Goal: Information Seeking & Learning: Learn about a topic

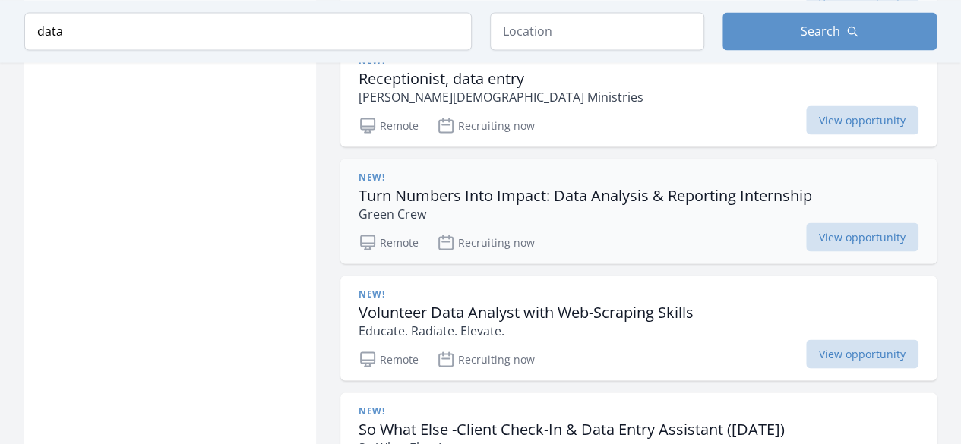
scroll to position [1410, 0]
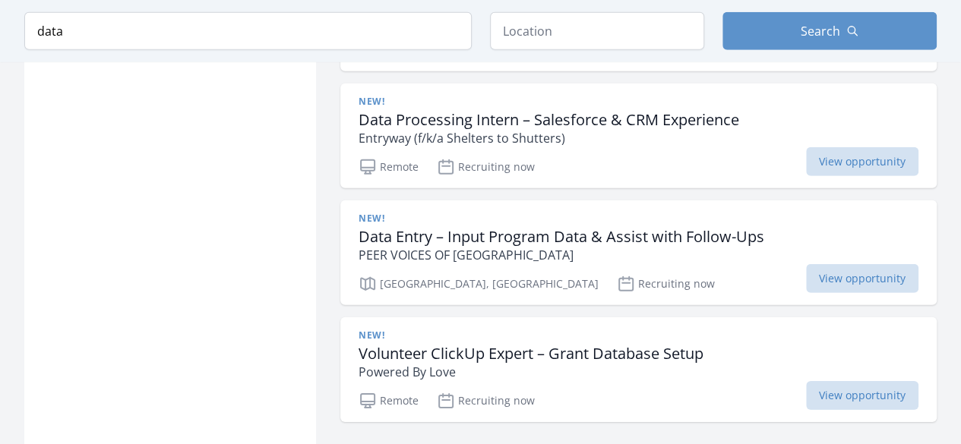
scroll to position [2177, 0]
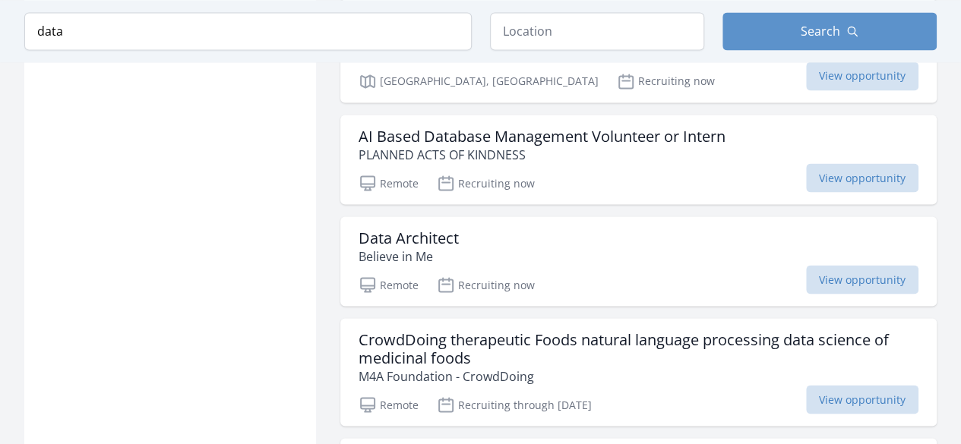
scroll to position [4251, 0]
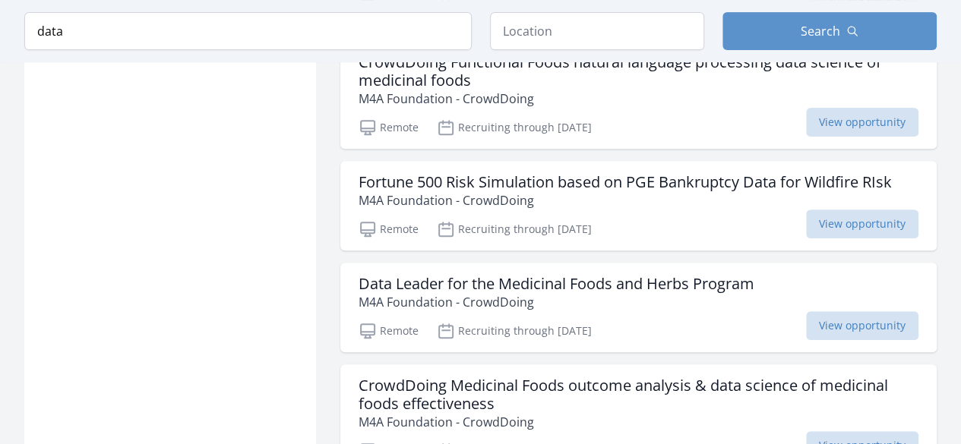
scroll to position [6006, 0]
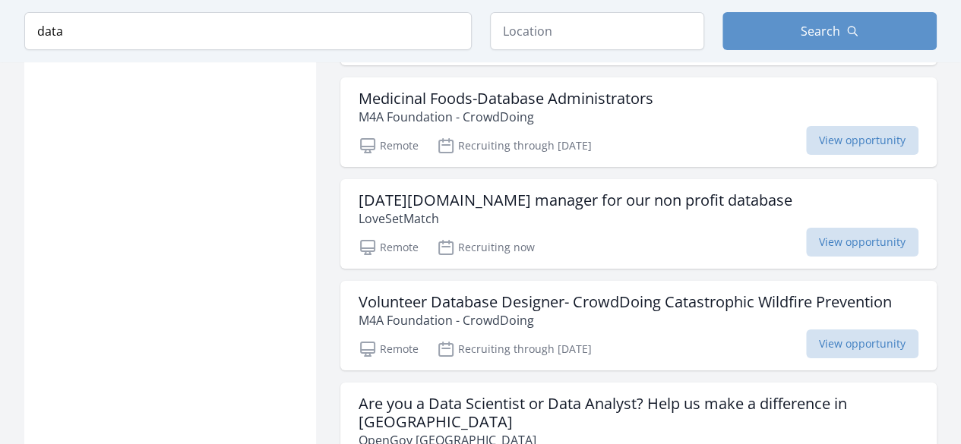
scroll to position [8566, 0]
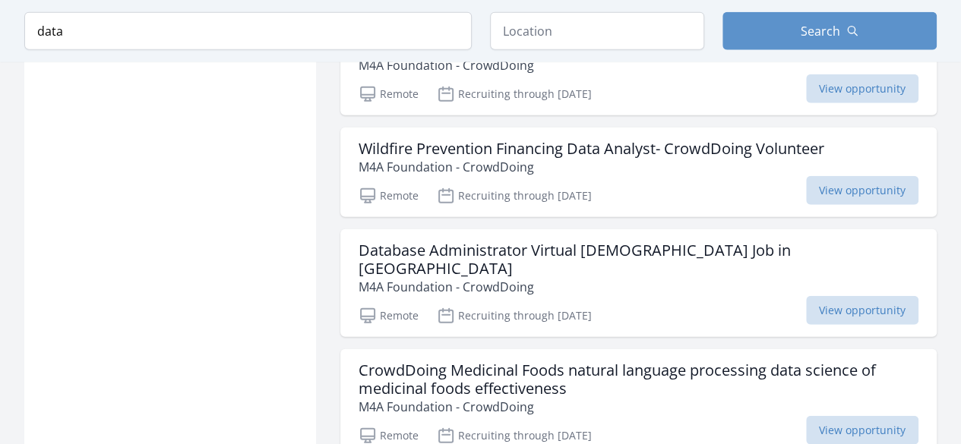
scroll to position [10780, 0]
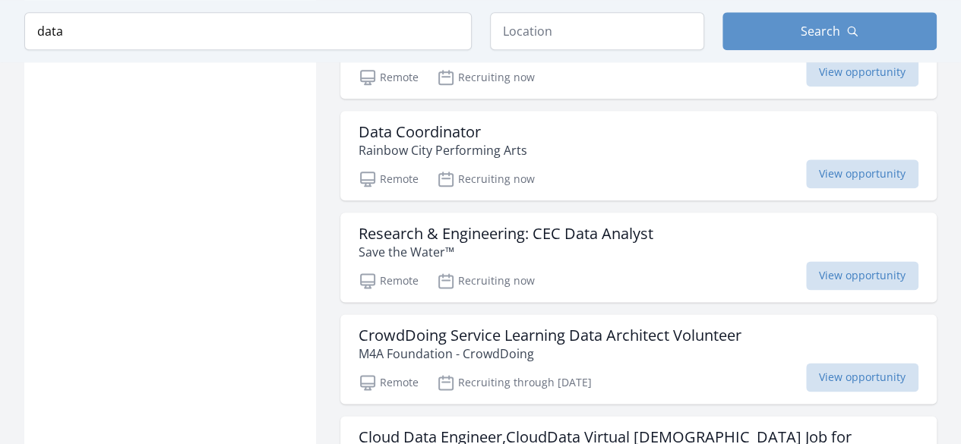
scroll to position [12380, 0]
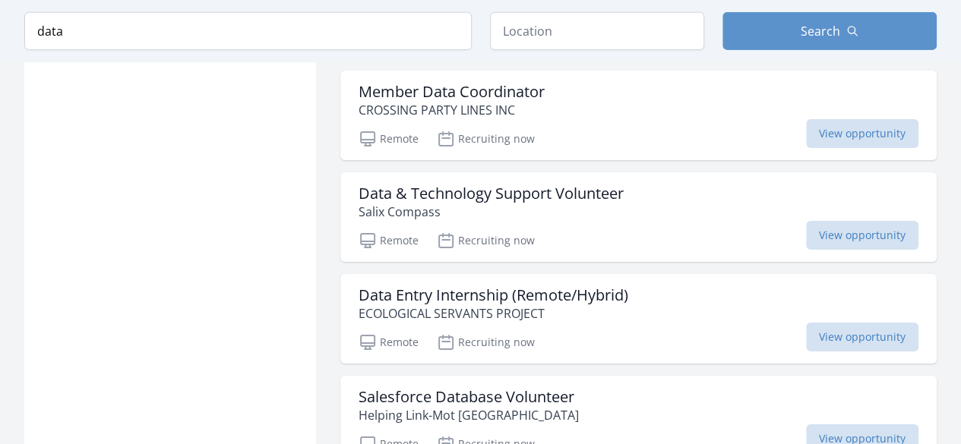
scroll to position [14019, 0]
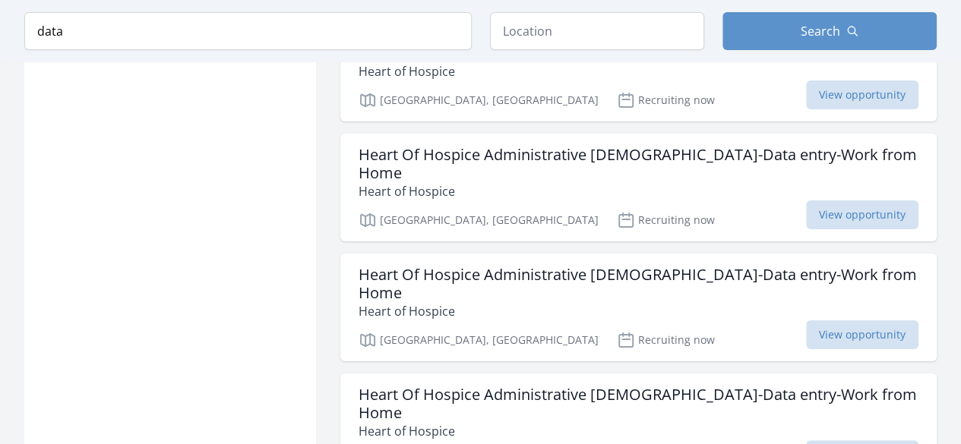
scroll to position [17255, 0]
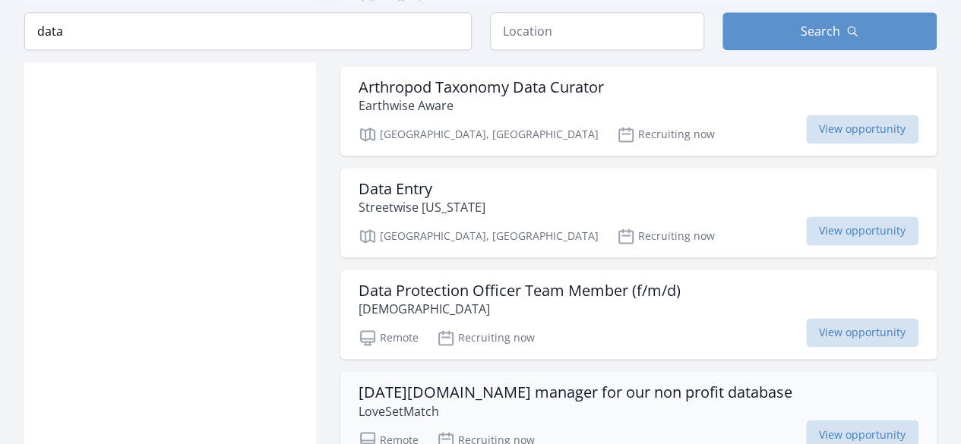
scroll to position [18461, 0]
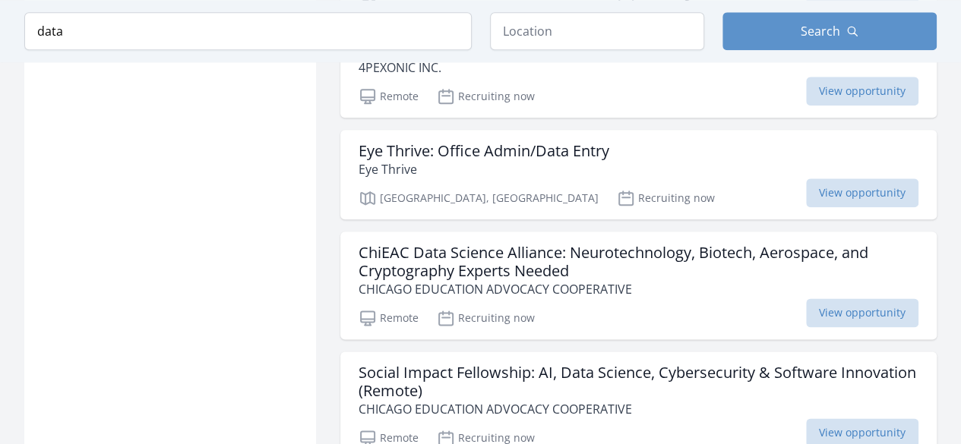
scroll to position [21121, 0]
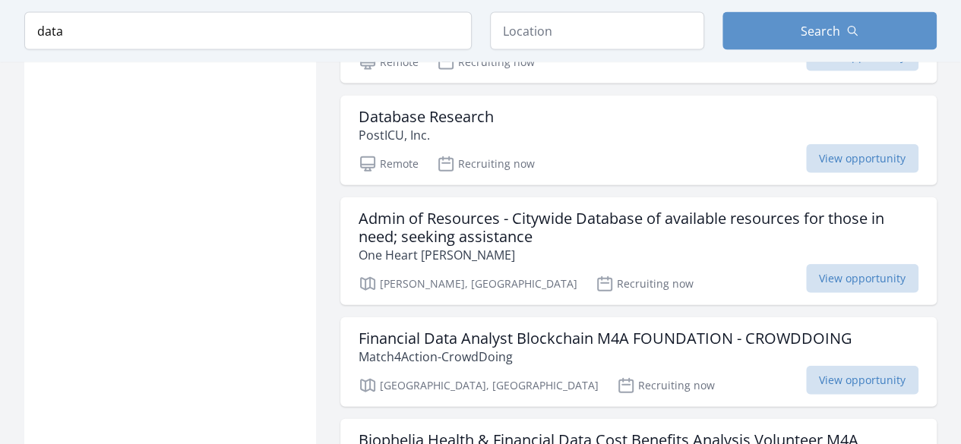
scroll to position [21982, 0]
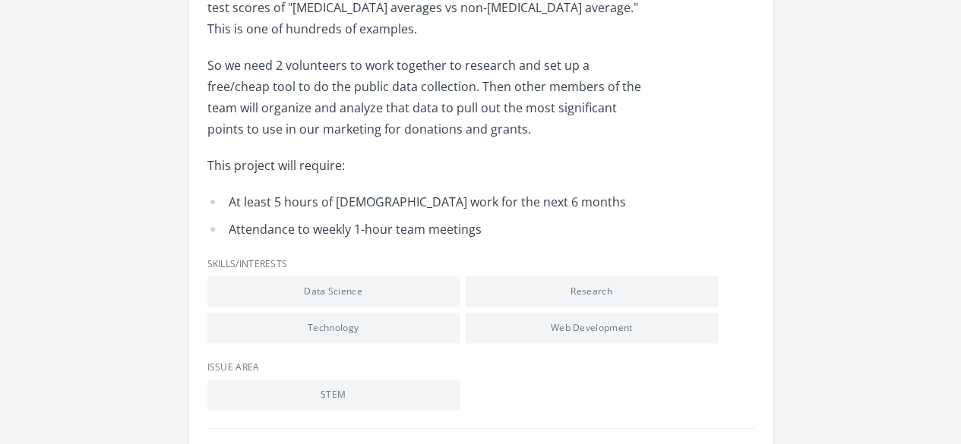
scroll to position [635, 0]
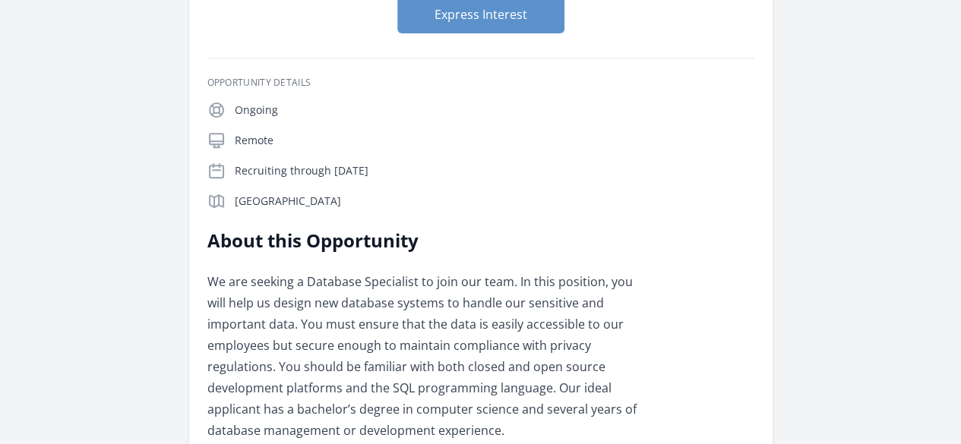
scroll to position [320, 0]
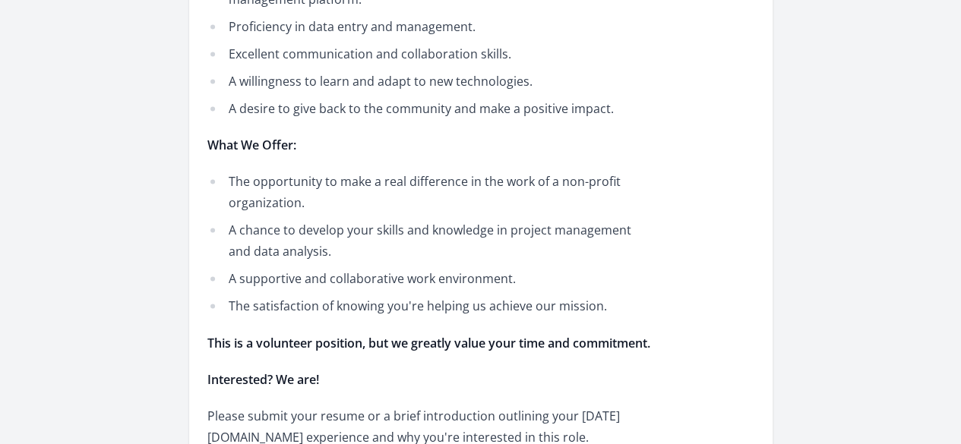
scroll to position [1296, 0]
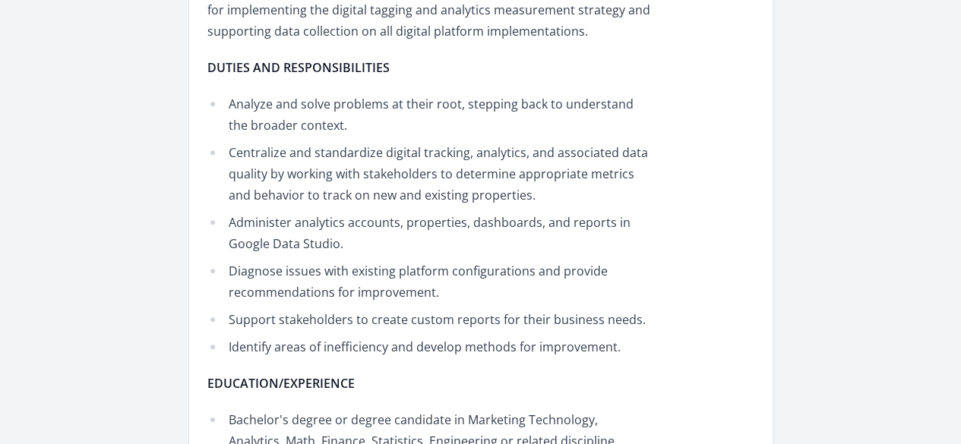
scroll to position [608, 0]
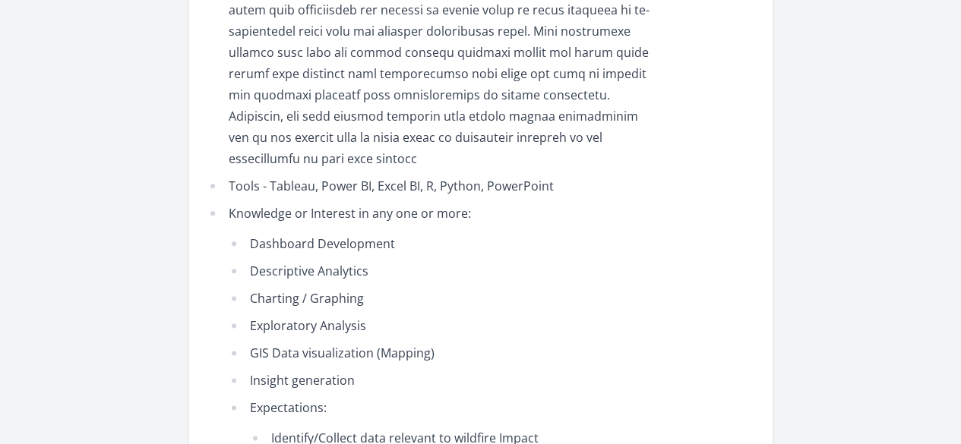
scroll to position [785, 0]
click at [368, 264] on span "Descriptive Analytics" at bounding box center [309, 272] width 118 height 17
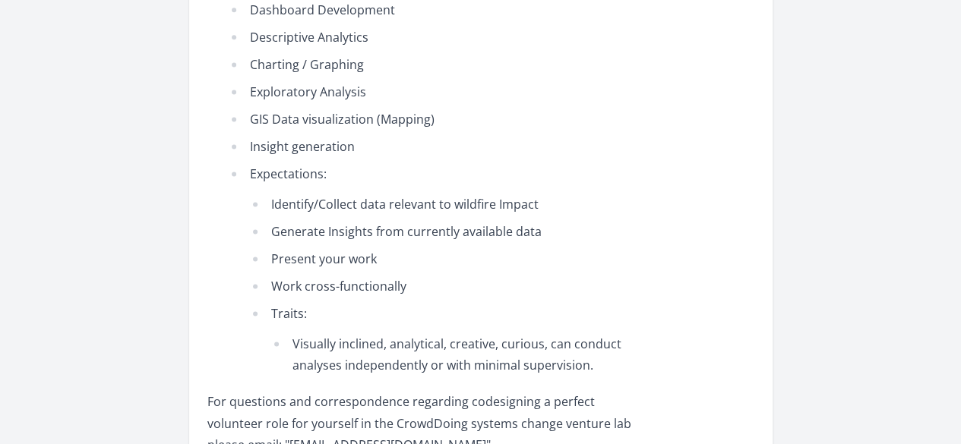
scroll to position [1083, 0]
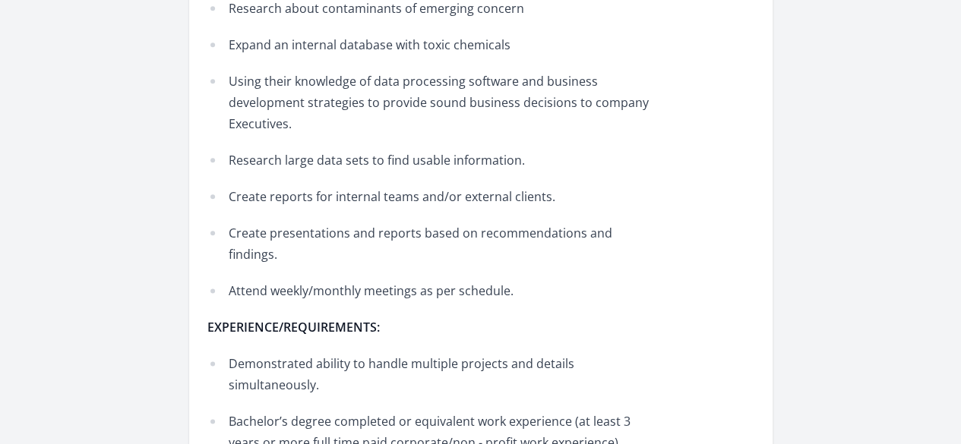
scroll to position [839, 0]
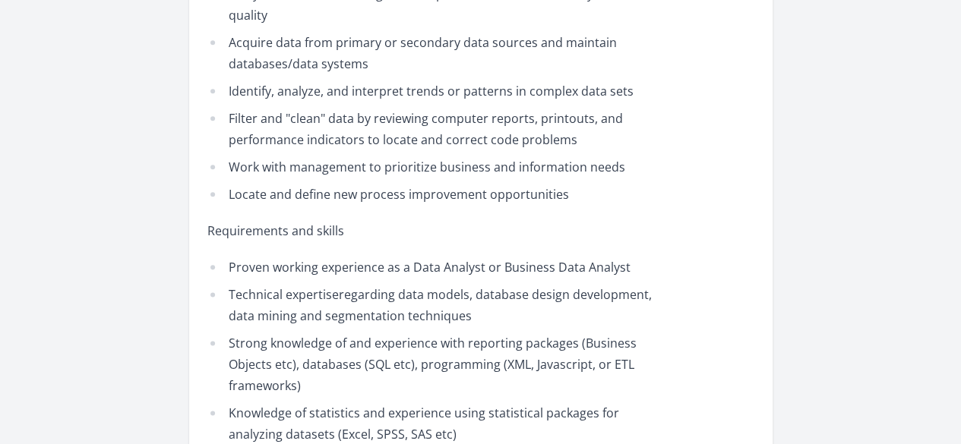
scroll to position [904, 0]
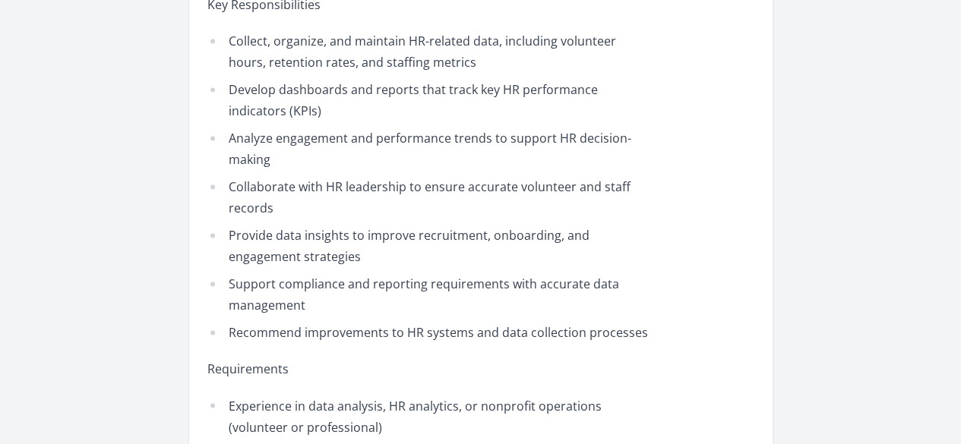
scroll to position [1056, 0]
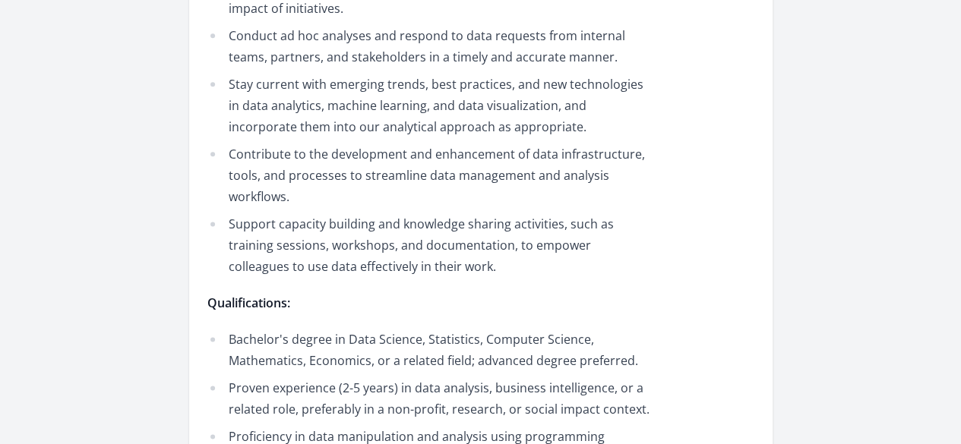
scroll to position [870, 0]
